Goal: Information Seeking & Learning: Learn about a topic

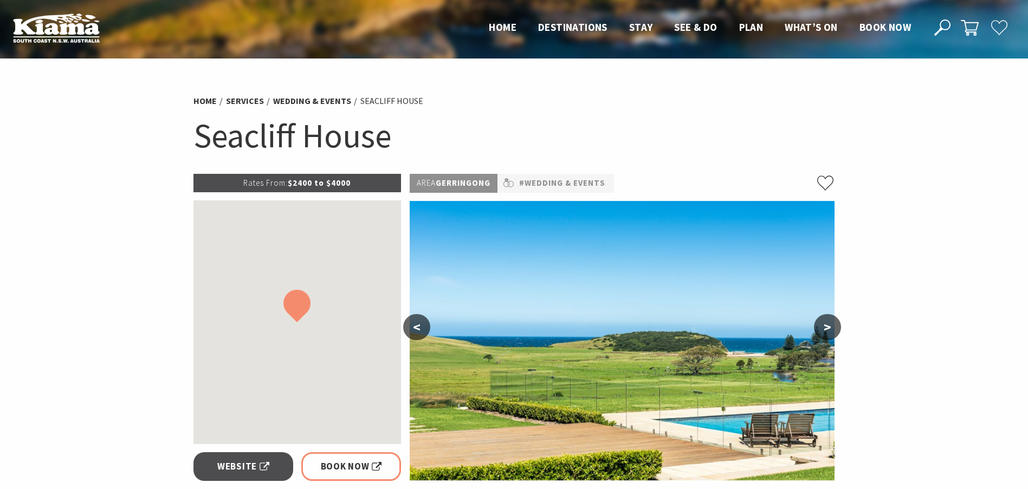
click at [832, 330] on button ">" at bounding box center [827, 327] width 27 height 26
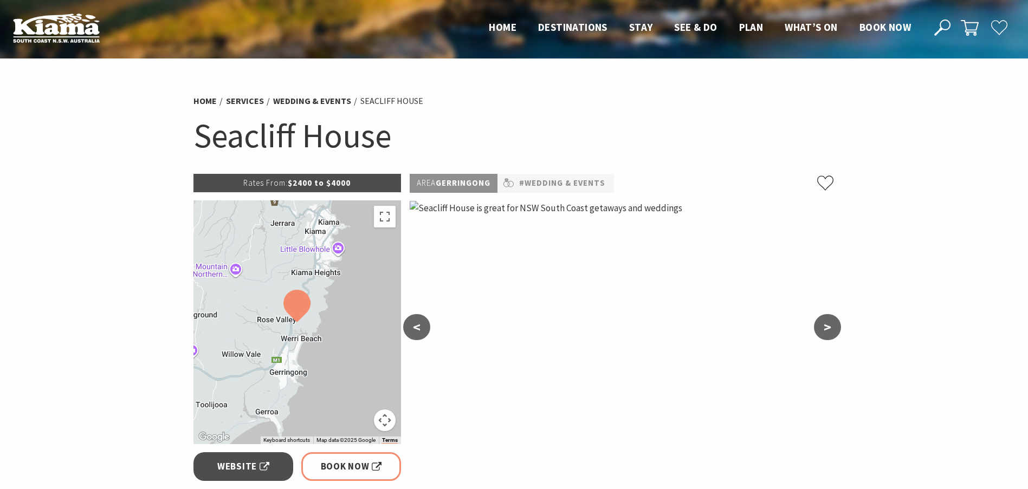
click at [832, 330] on button ">" at bounding box center [827, 327] width 27 height 26
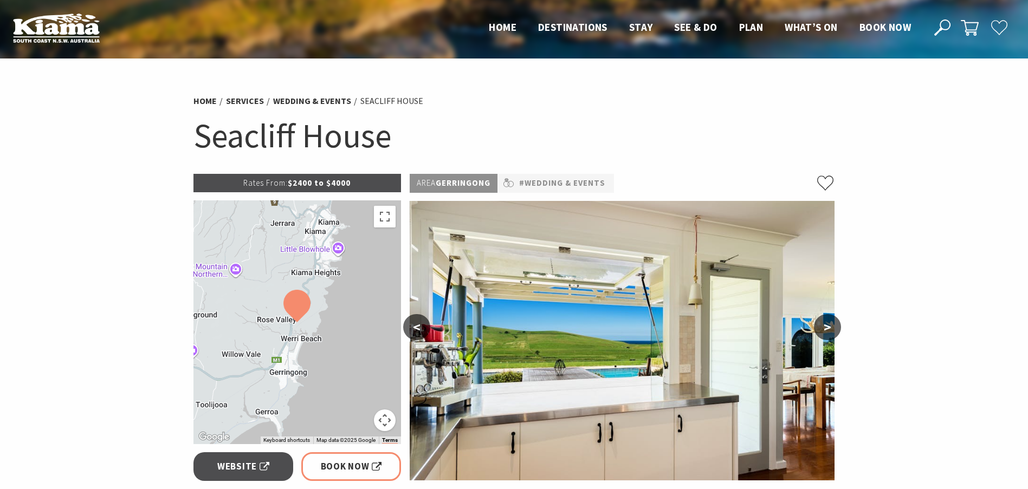
click at [832, 330] on button ">" at bounding box center [827, 327] width 27 height 26
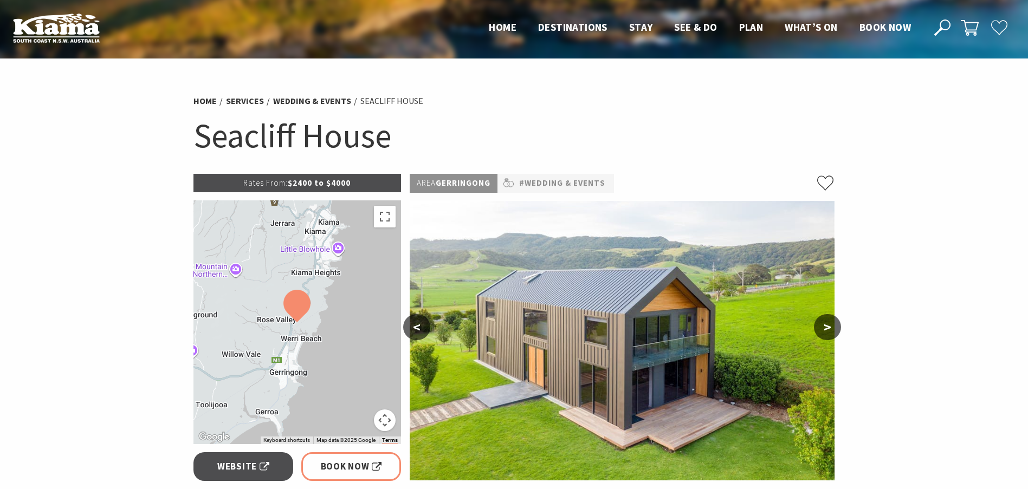
click at [832, 330] on button ">" at bounding box center [827, 327] width 27 height 26
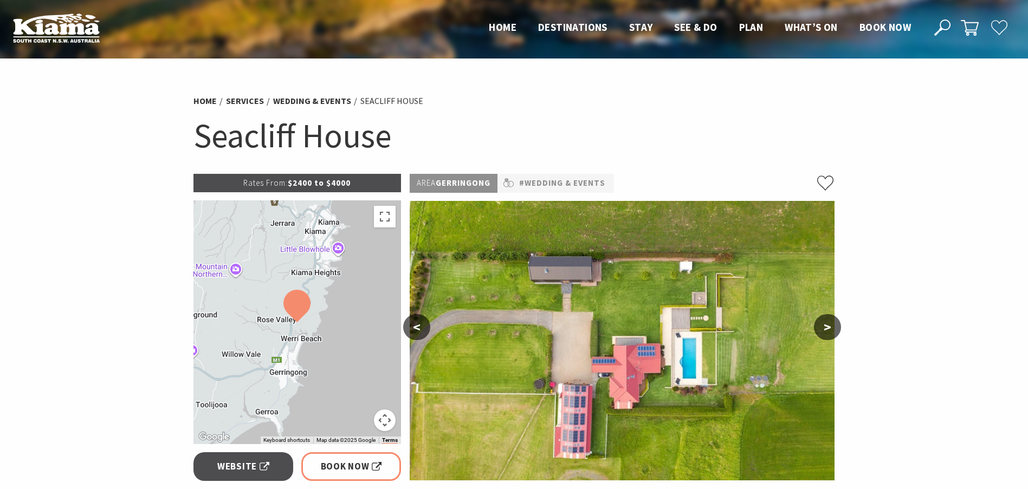
click at [832, 330] on button ">" at bounding box center [827, 327] width 27 height 26
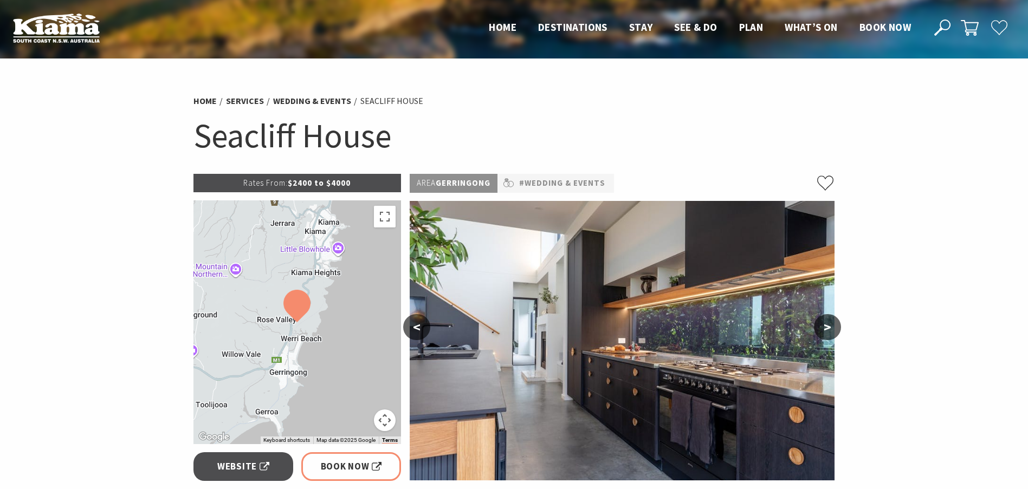
click at [832, 330] on button ">" at bounding box center [827, 327] width 27 height 26
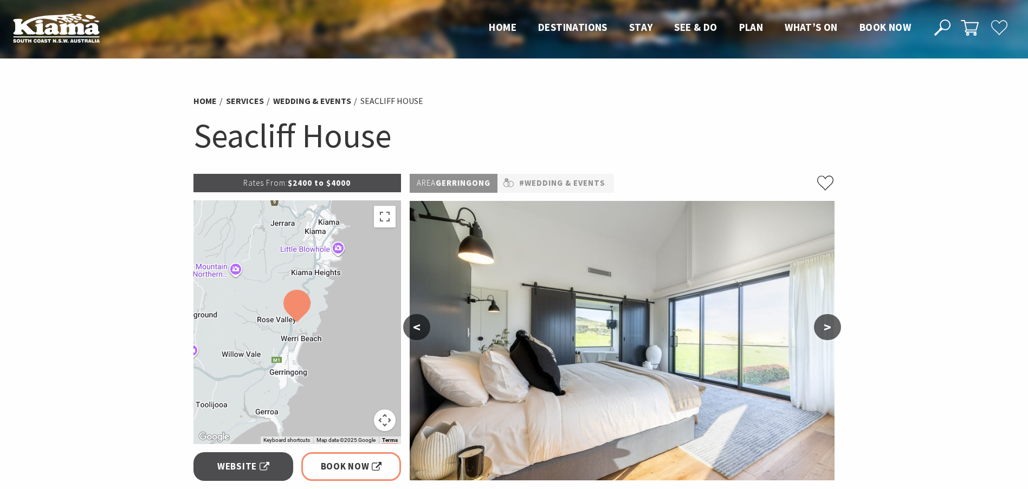
click at [832, 330] on button ">" at bounding box center [827, 327] width 27 height 26
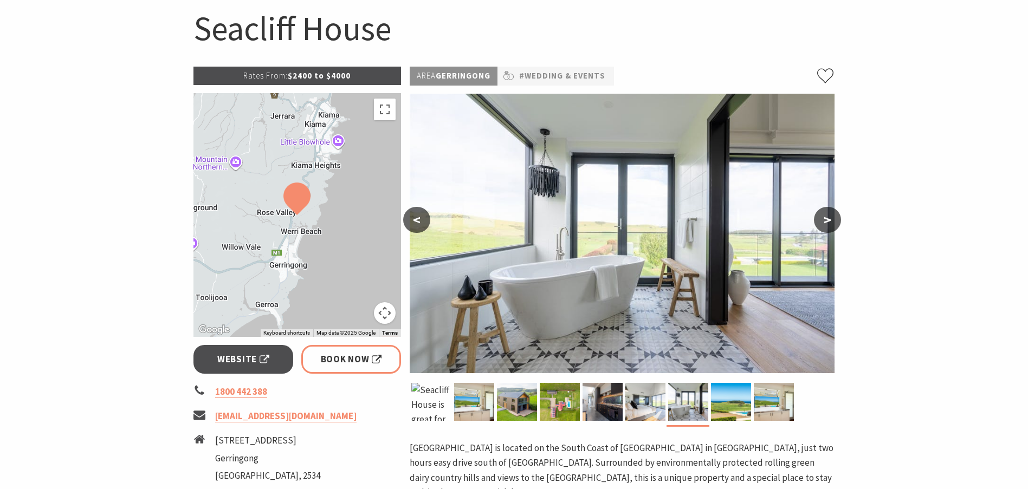
scroll to position [108, 0]
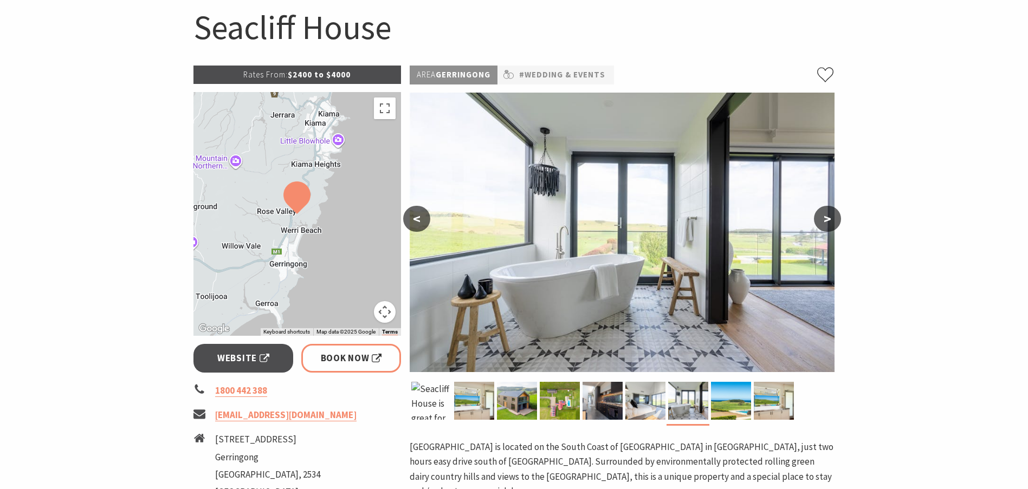
click at [832, 222] on button ">" at bounding box center [827, 219] width 27 height 26
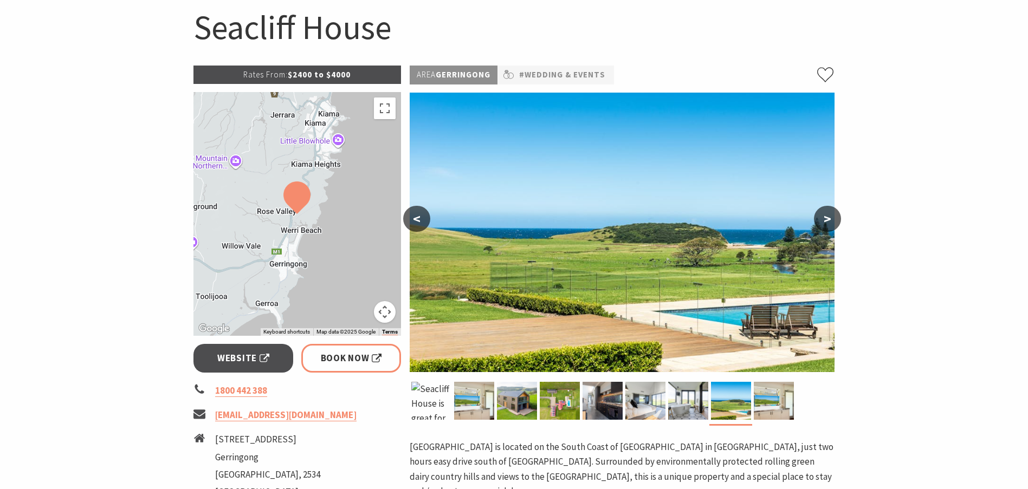
click at [832, 222] on button ">" at bounding box center [827, 219] width 27 height 26
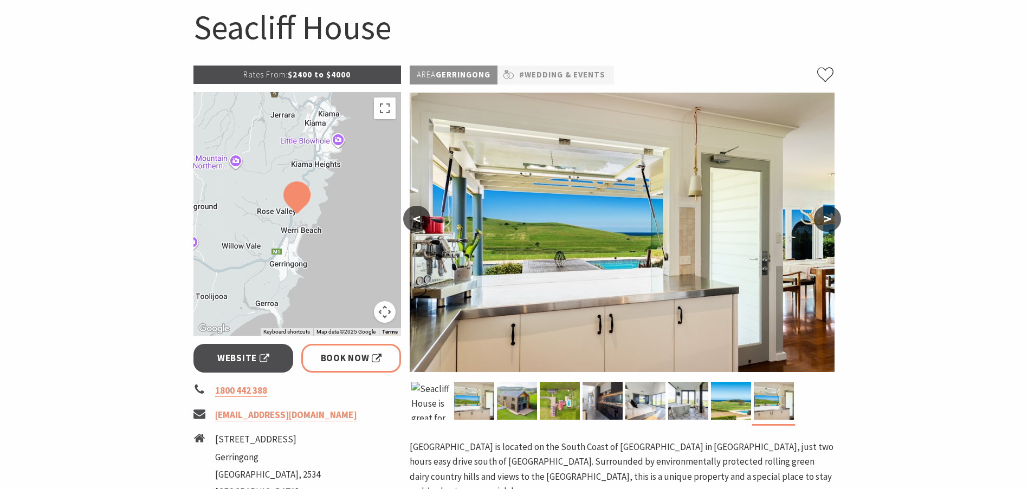
click at [832, 222] on button ">" at bounding box center [827, 219] width 27 height 26
click at [829, 222] on button ">" at bounding box center [827, 219] width 27 height 26
click at [422, 215] on button "<" at bounding box center [416, 219] width 27 height 26
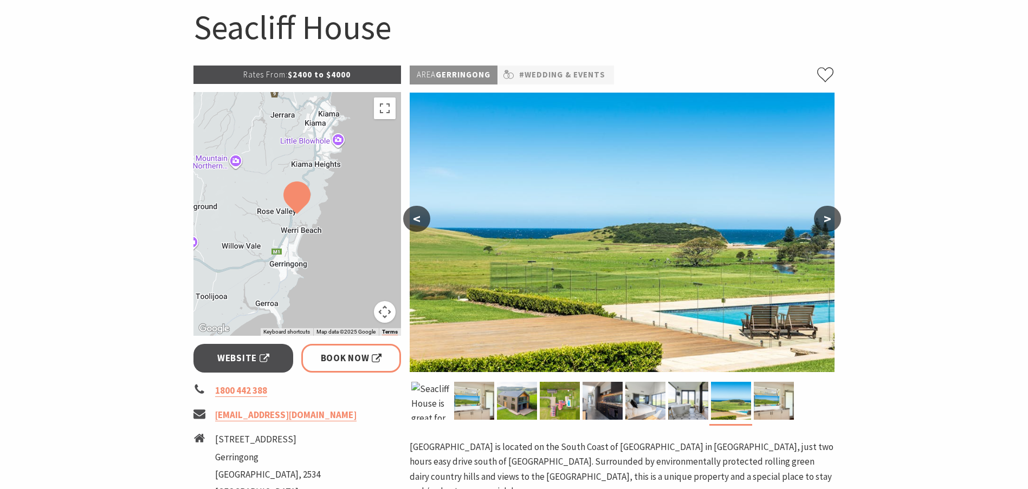
click at [423, 215] on button "<" at bounding box center [416, 219] width 27 height 26
